Goal: Transaction & Acquisition: Purchase product/service

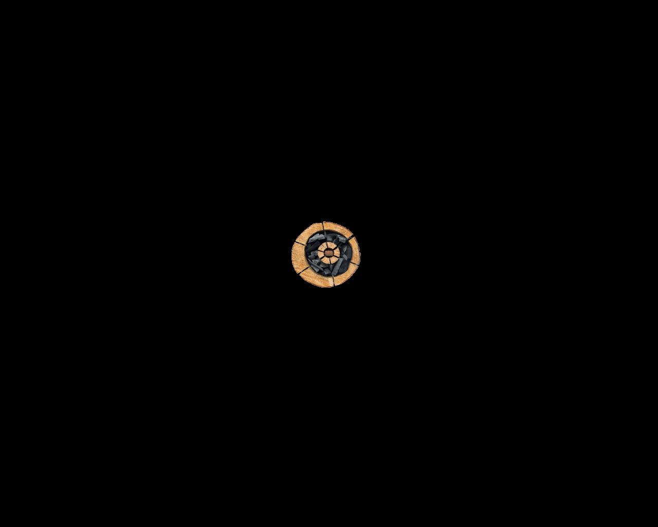
scroll to position [934, 0]
type textarea "1"
type input "MBWUpmEH"
type input "[EMAIL_ADDRESS][DOMAIN_NAME]"
type input "http://www.example.com"
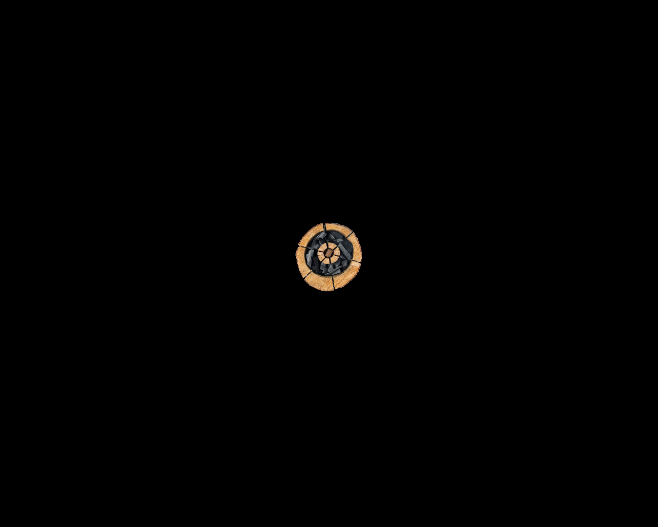
scroll to position [59, 0]
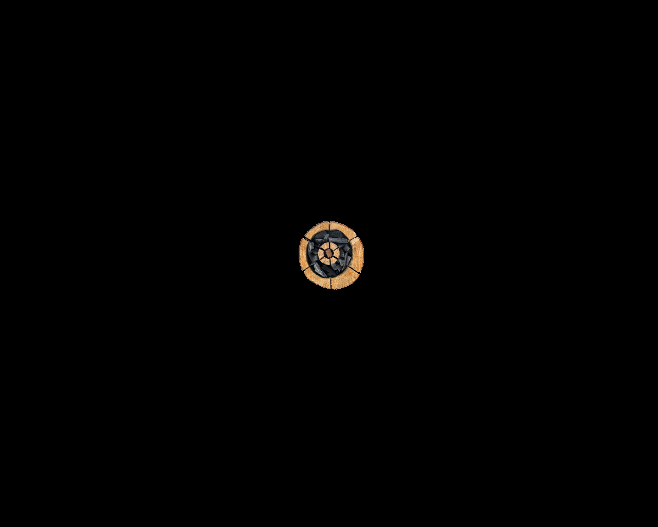
scroll to position [59, 0]
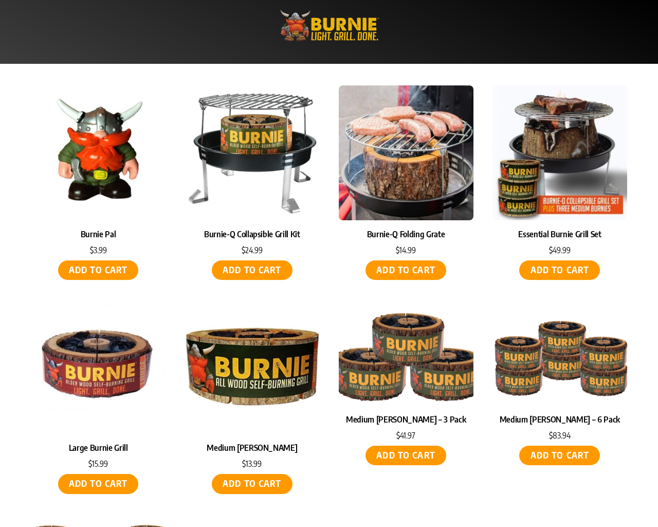
scroll to position [413, 0]
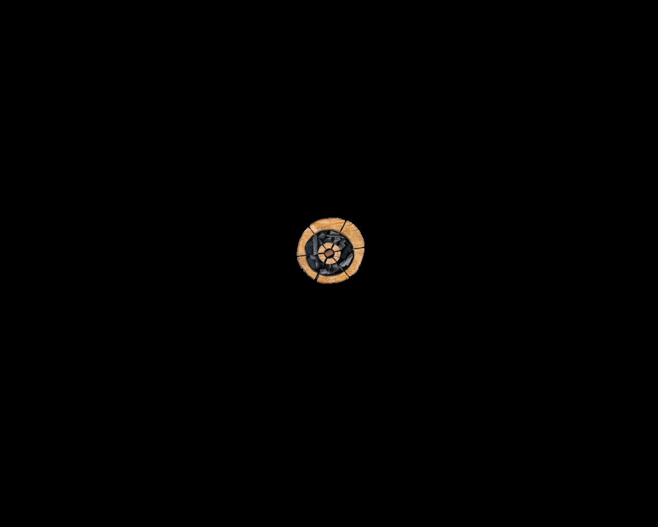
scroll to position [104, 0]
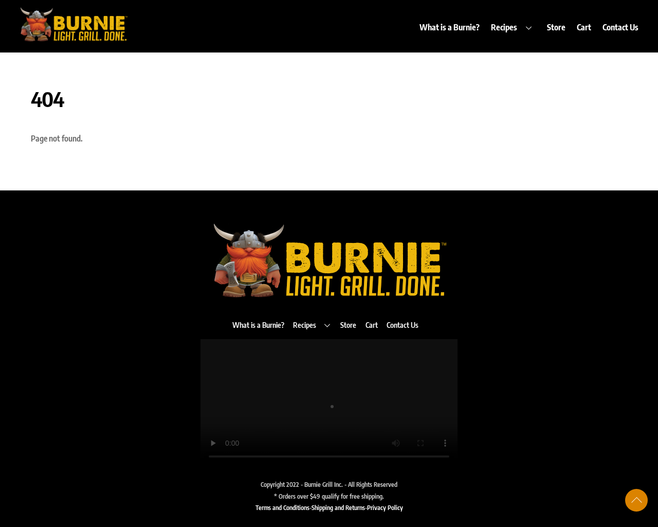
scroll to position [104, 0]
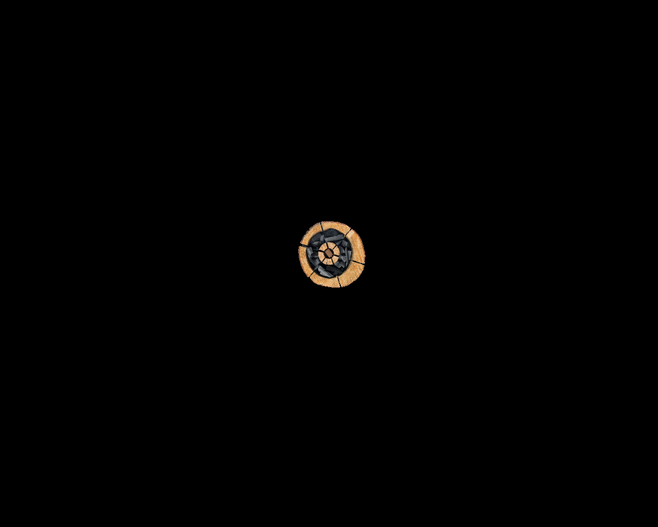
scroll to position [2267, 0]
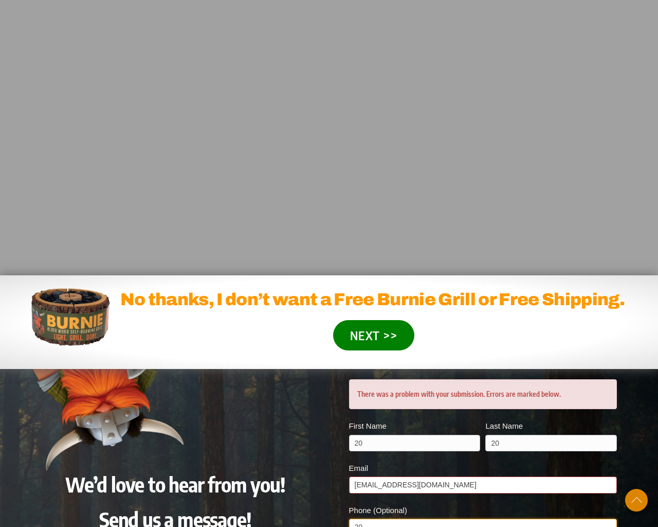
scroll to position [2542, 0]
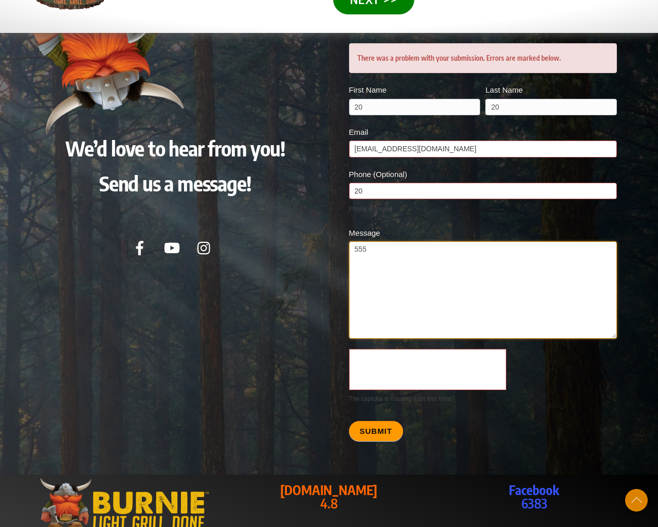
type textarea "20"
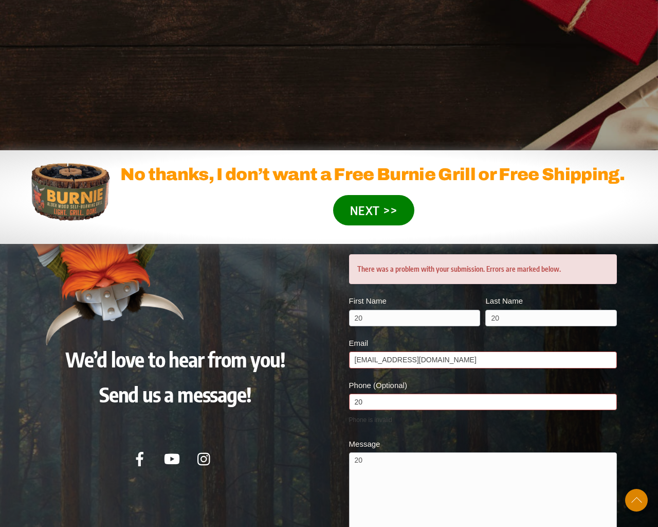
scroll to position [2542, 0]
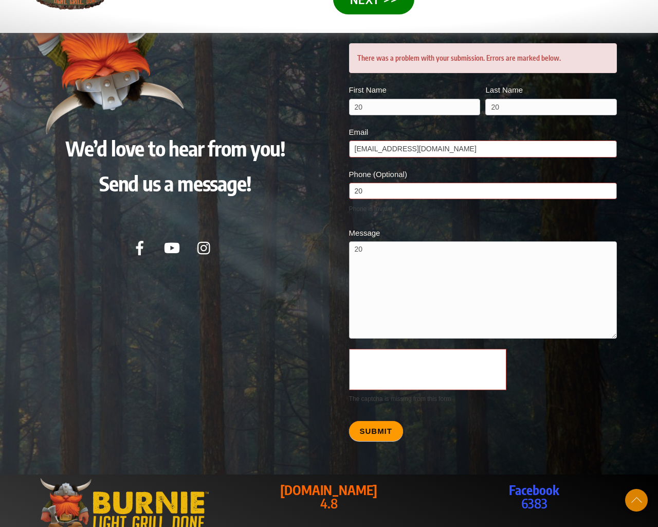
scroll to position [2501, 0]
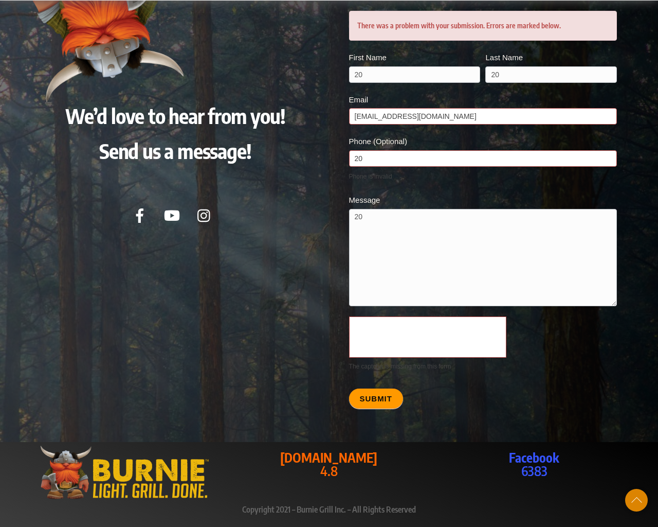
scroll to position [2497, 0]
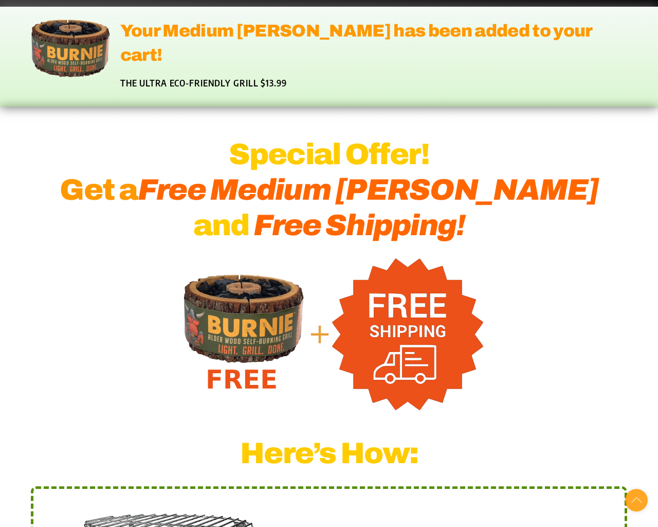
scroll to position [2497, 0]
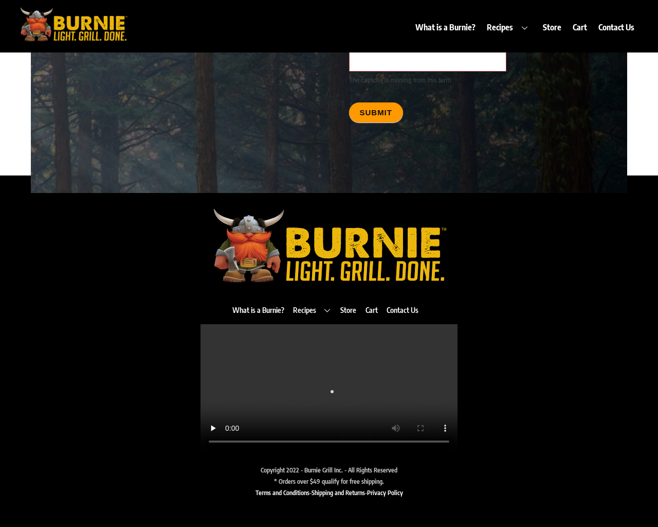
scroll to position [5436, 0]
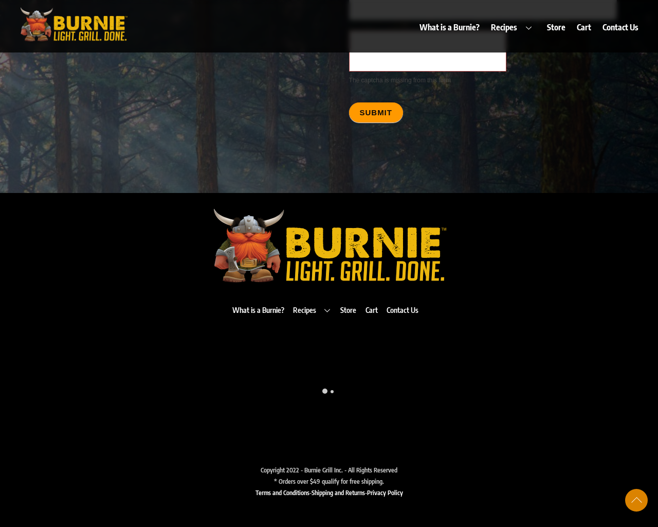
scroll to position [4526, 0]
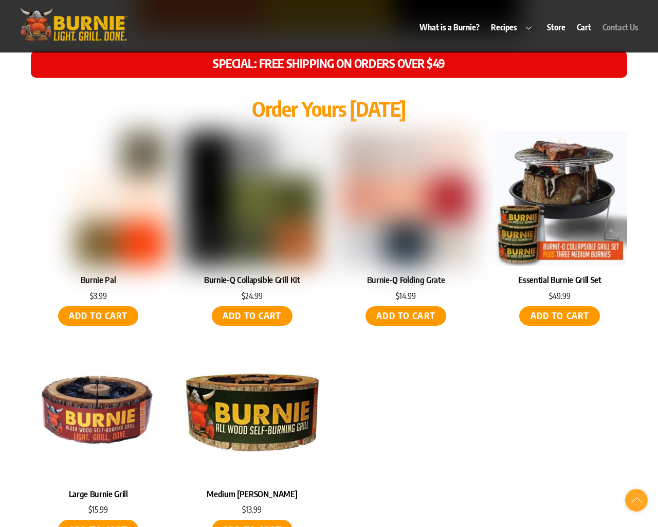
scroll to position [5436, 0]
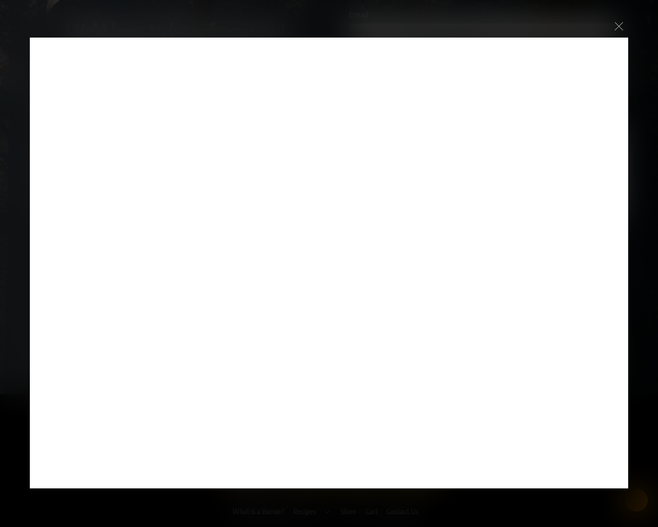
scroll to position [5695, 0]
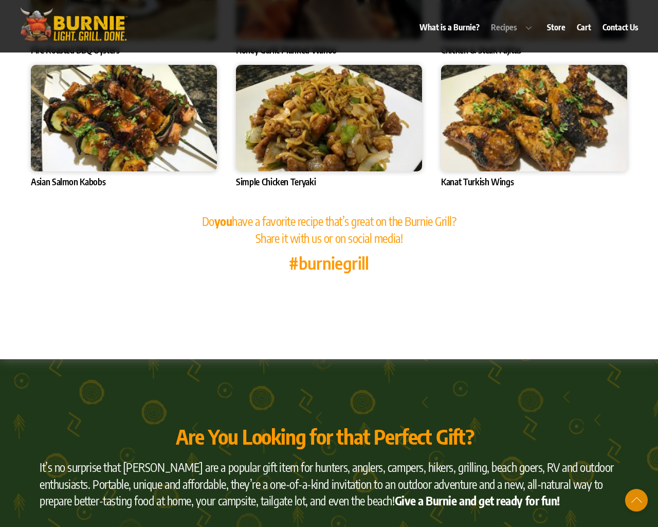
scroll to position [3652, 0]
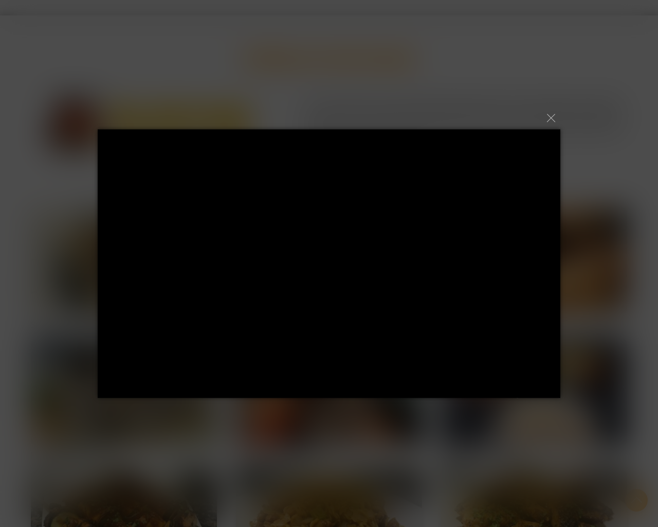
scroll to position [5695, 0]
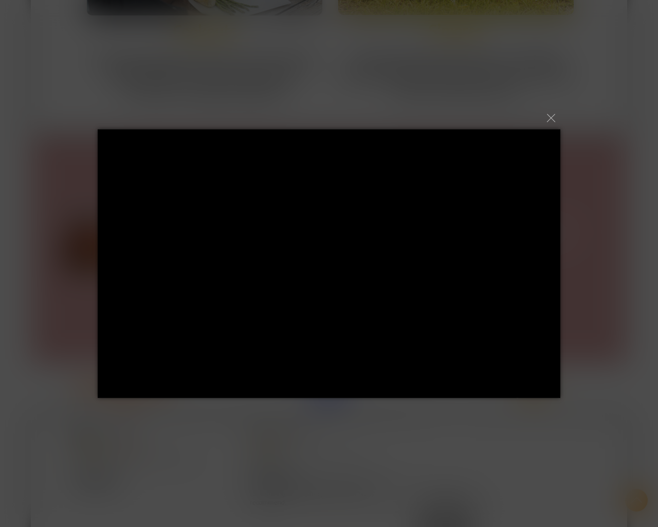
scroll to position [5695, 0]
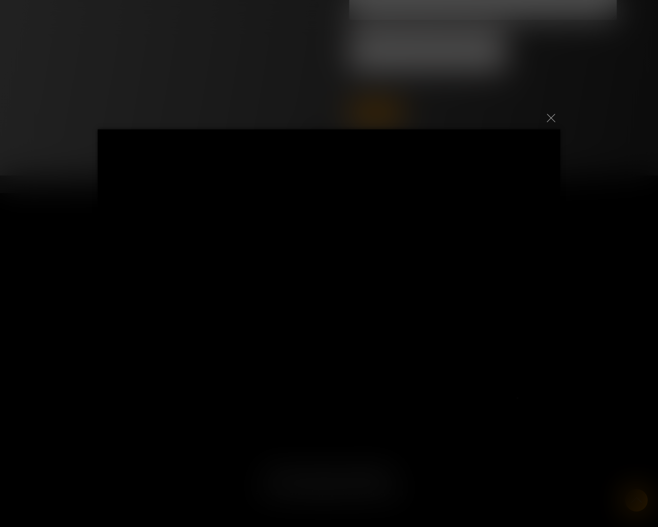
scroll to position [53, 0]
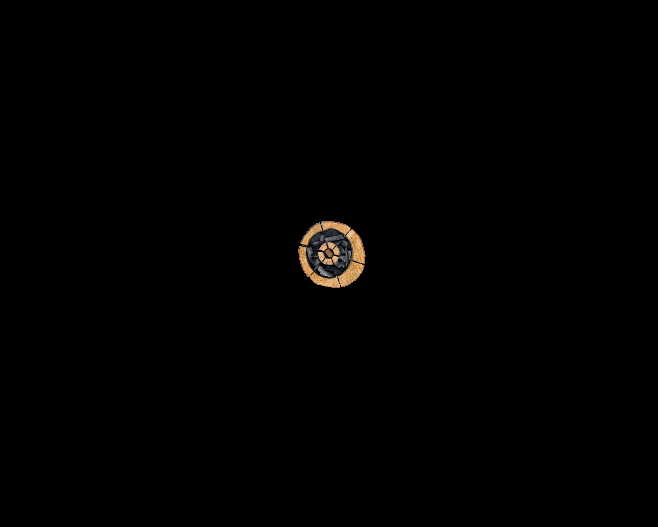
scroll to position [532, 0]
select select "CA"
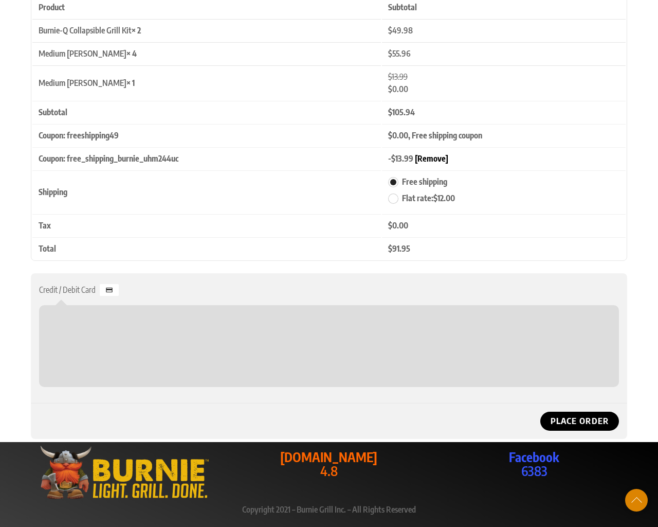
scroll to position [641, 0]
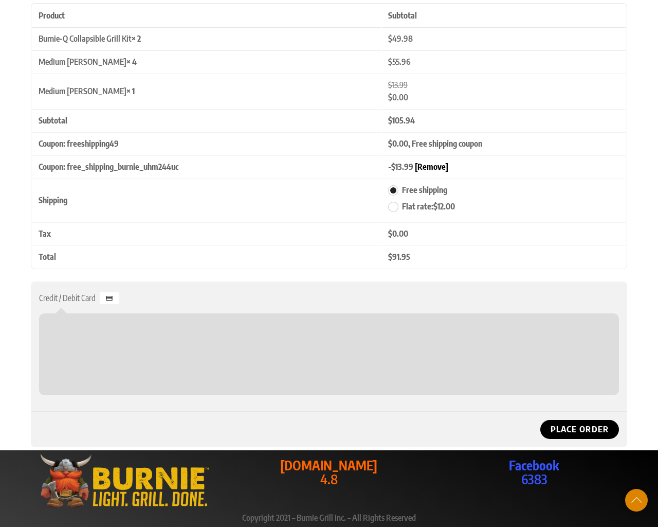
type input "MBWUpmEH"
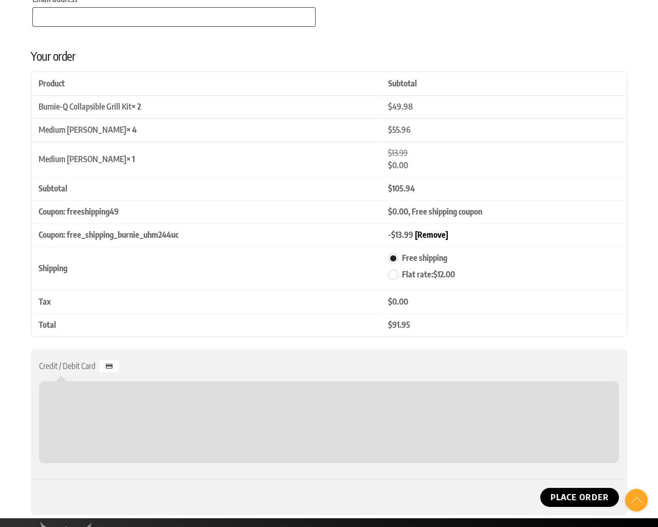
type input "MBWUpmEH"
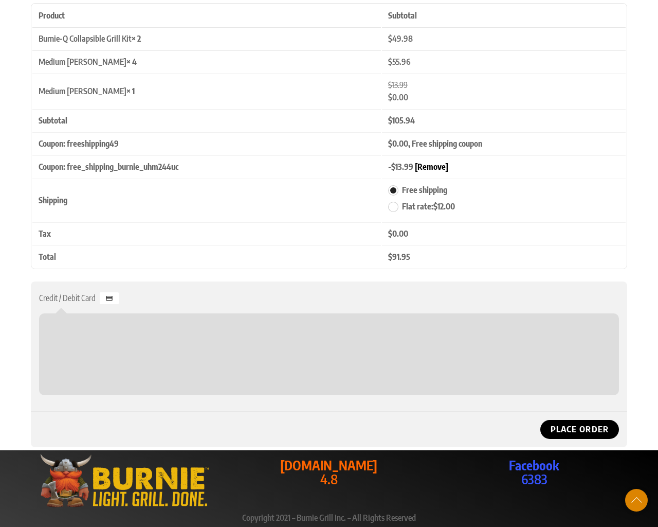
type input "Testing"
type input "[STREET_ADDRESS]"
type input "[GEOGRAPHIC_DATA]"
type input "94102"
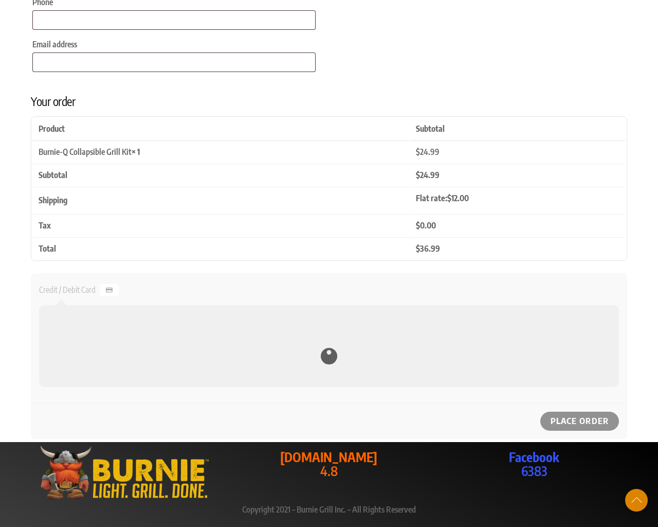
scroll to position [519, 0]
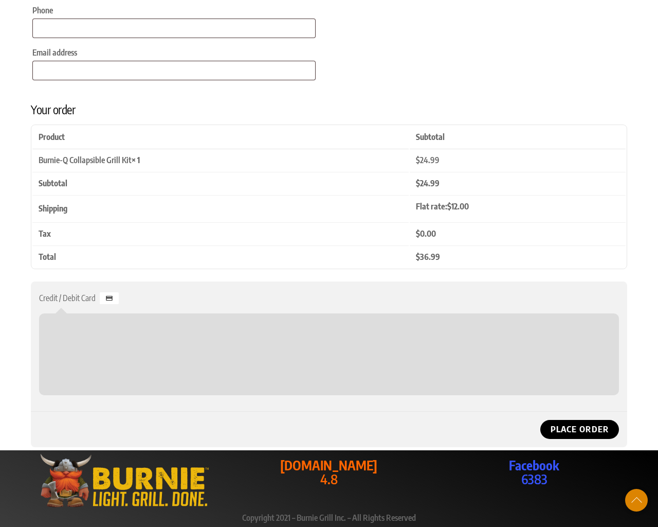
type input "[PHONE_NUMBER]"
type input "[EMAIL_ADDRESS][DOMAIN_NAME]"
checkbox input "false"
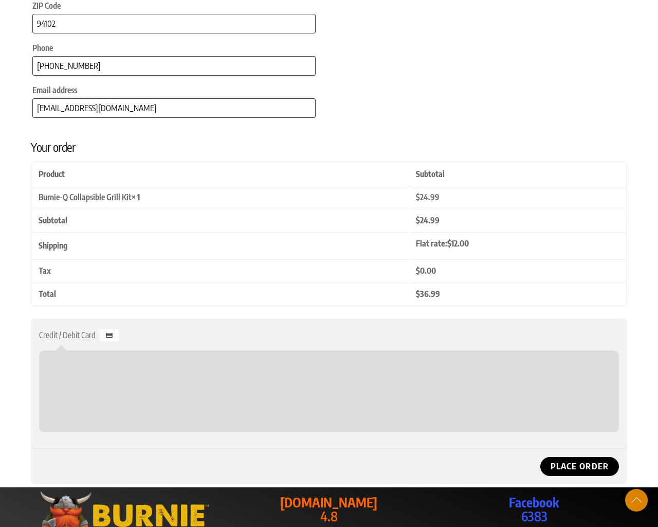
type textarea "1"
select select "Checkout"
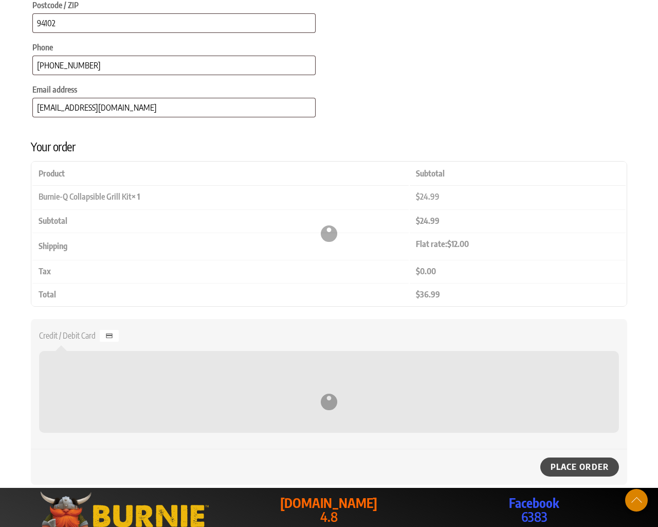
select select "Checkout"
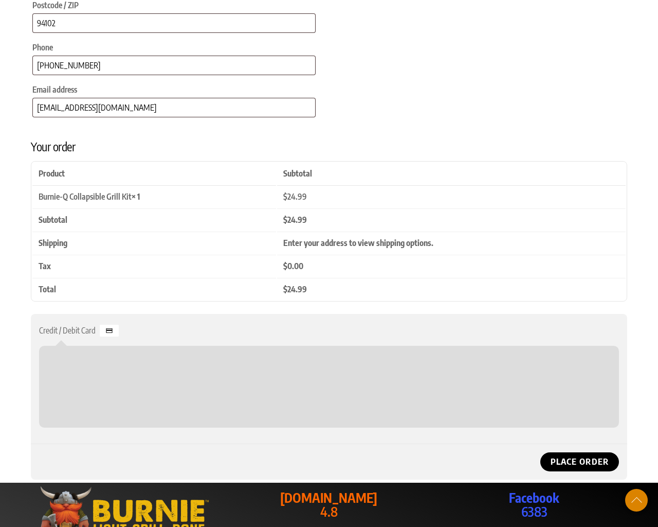
type input "NY"
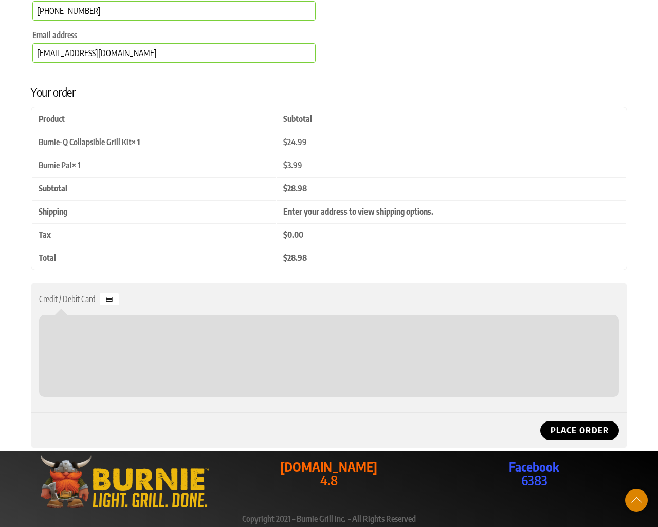
scroll to position [174, 0]
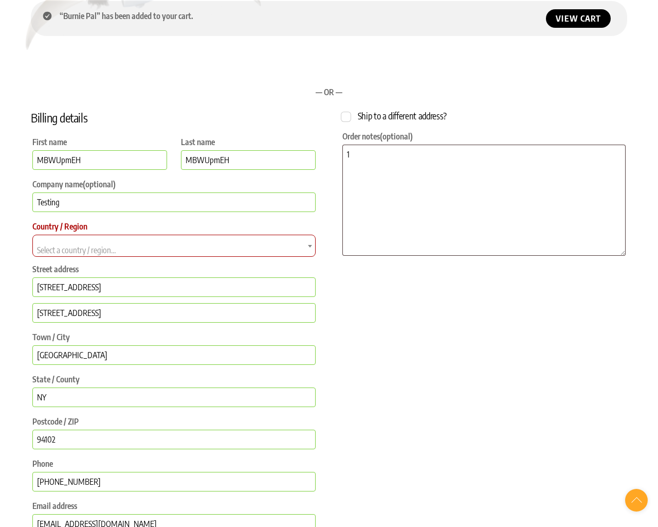
select select "AF"
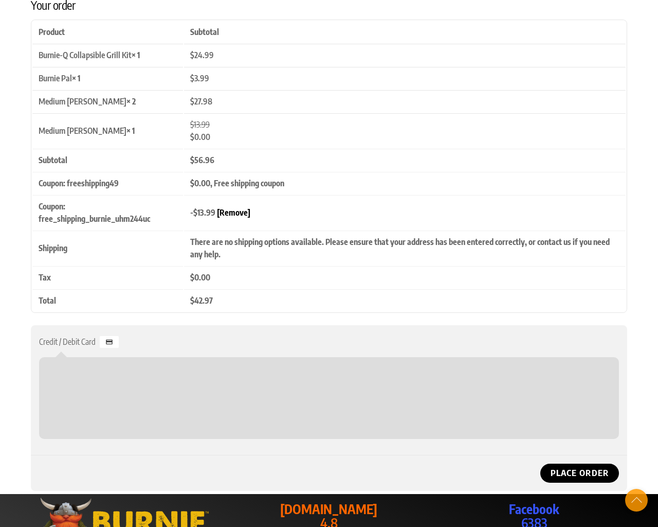
scroll to position [683, 0]
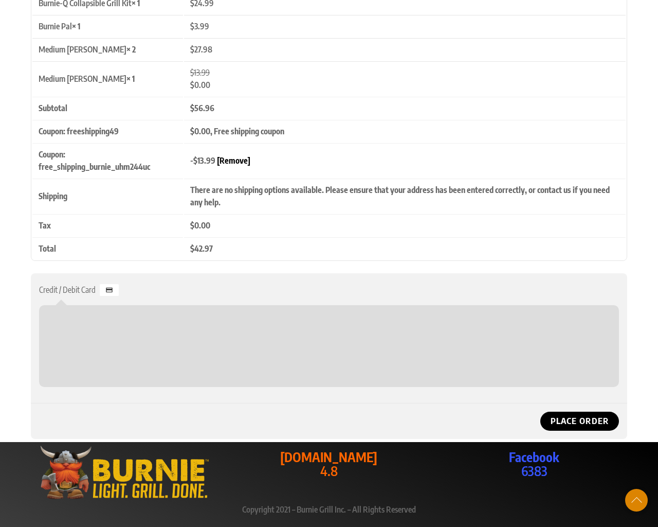
select select "AD"
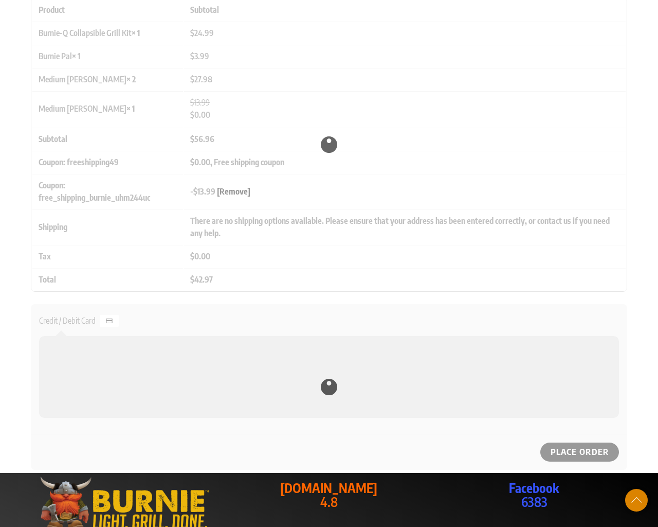
select select "AD"
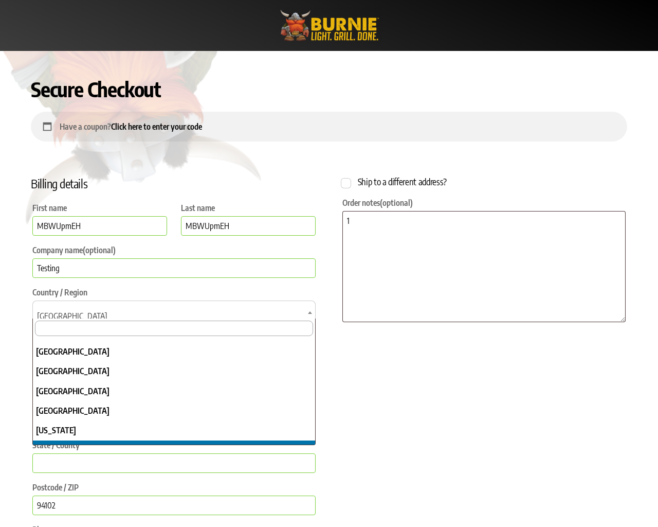
scroll to position [0, 0]
select select "AO"
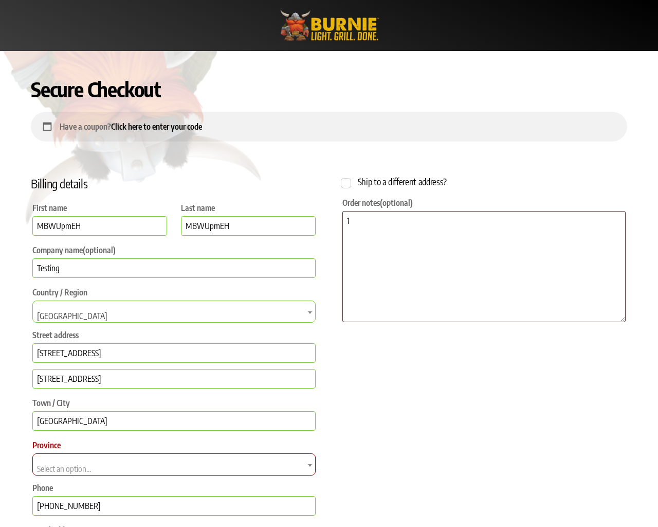
select select "AO"
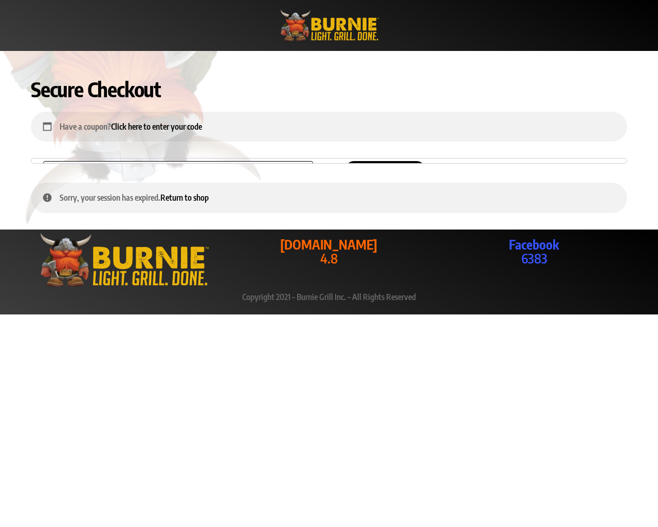
type input "94102"
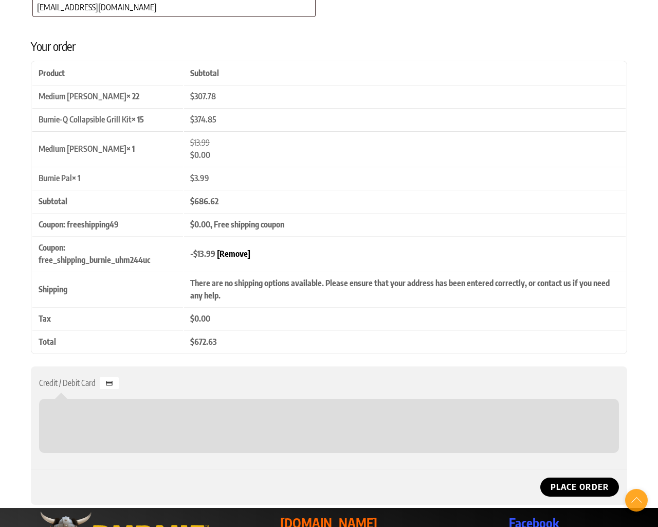
scroll to position [702, 0]
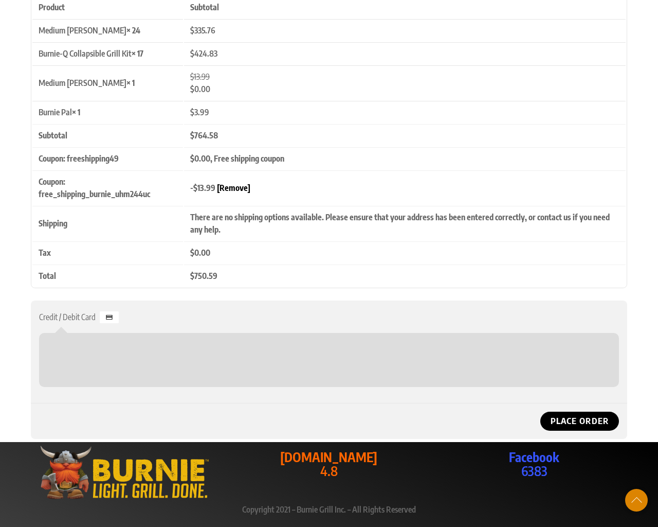
scroll to position [681, 0]
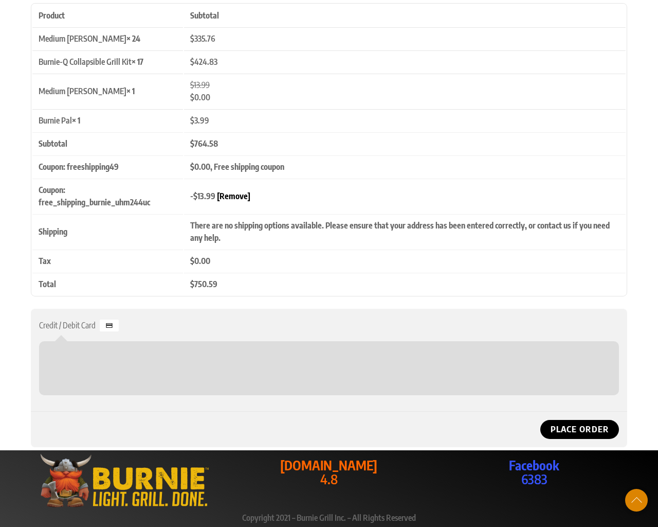
checkbox input "false"
type textarea "1"
select select "Checkout"
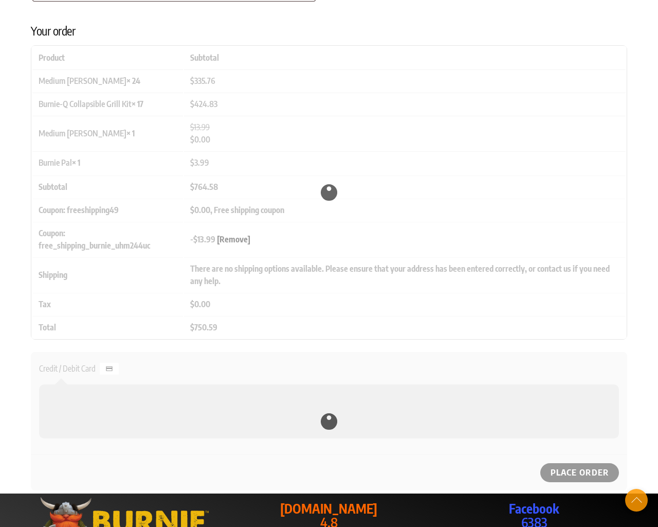
scroll to position [698, 0]
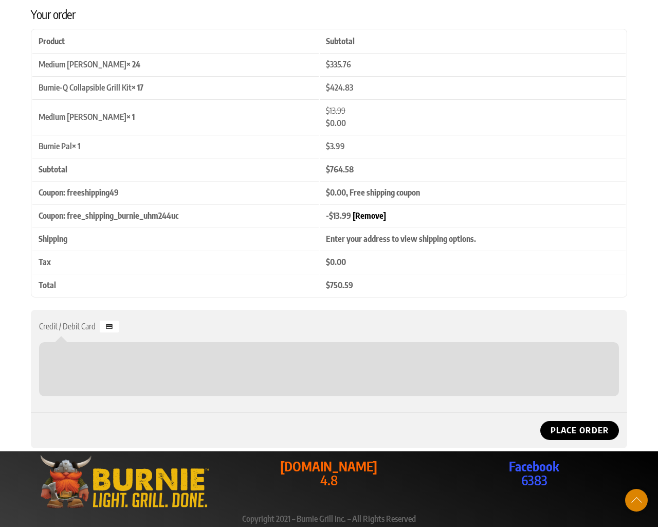
type input "NY"
select select "AF"
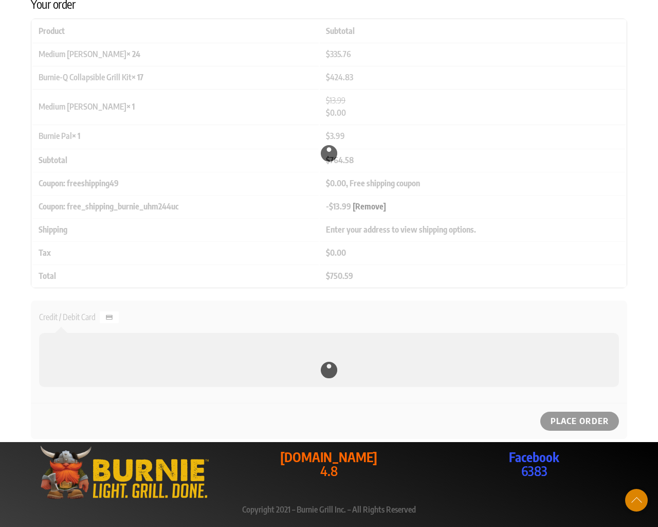
select select "AF"
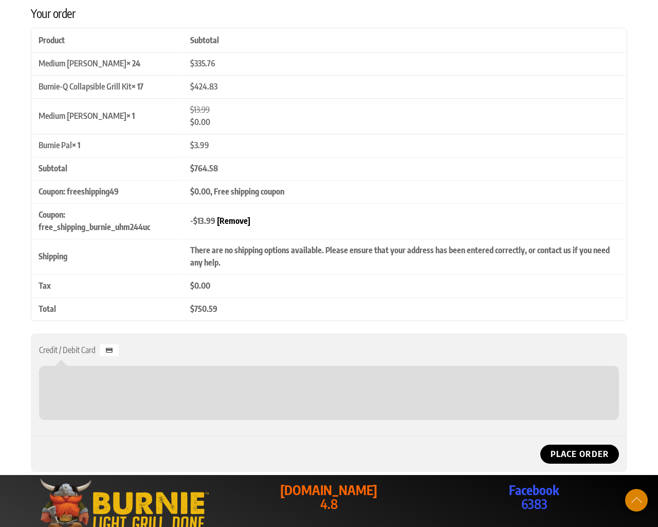
select select "AX"
select select "AL"
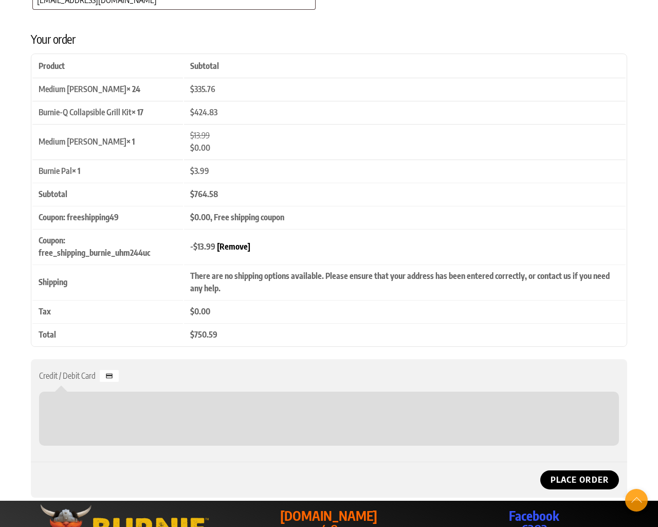
select select "AL"
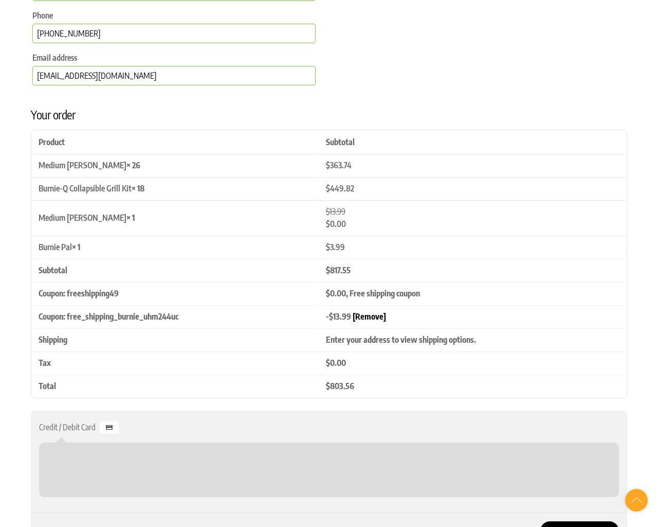
scroll to position [124, 0]
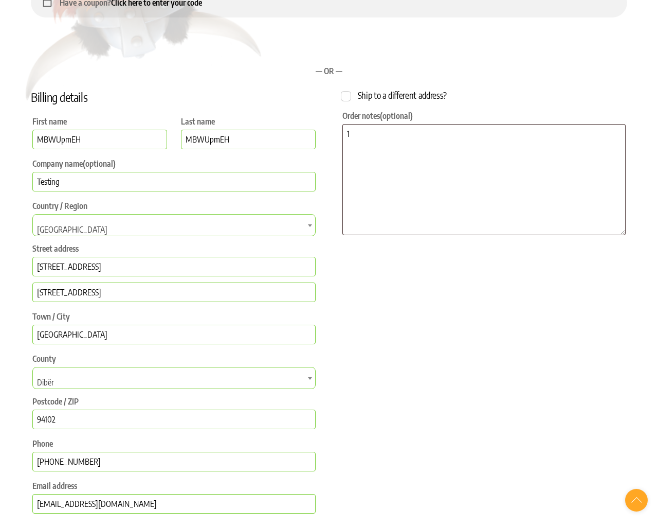
select select "AL-02"
select select "DZ"
select select "Checkout"
select select "AS"
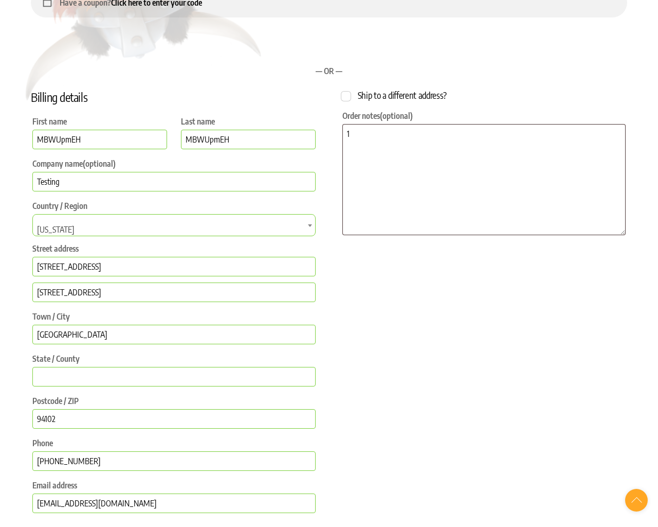
select select "AS"
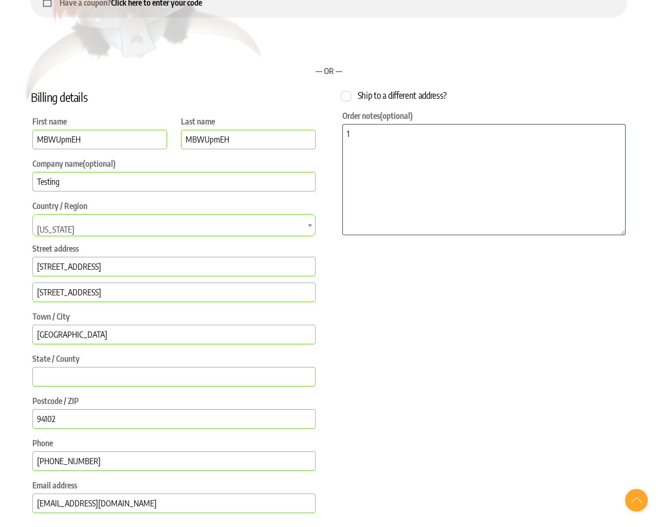
select select "AS"
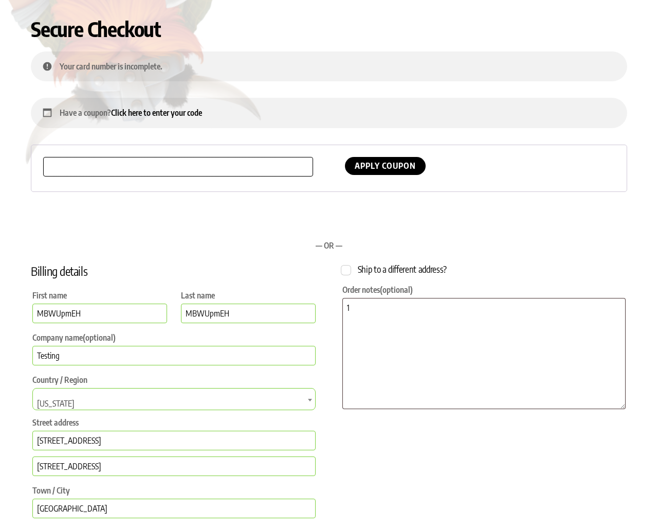
scroll to position [0, 0]
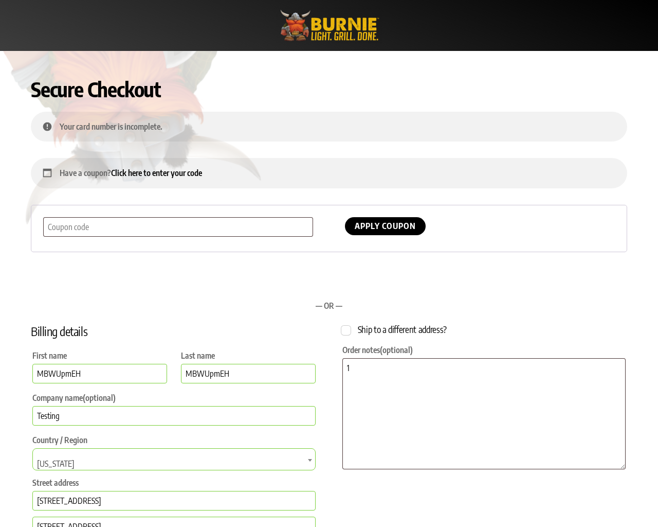
select select "Checkout"
